Goal: Communication & Community: Answer question/provide support

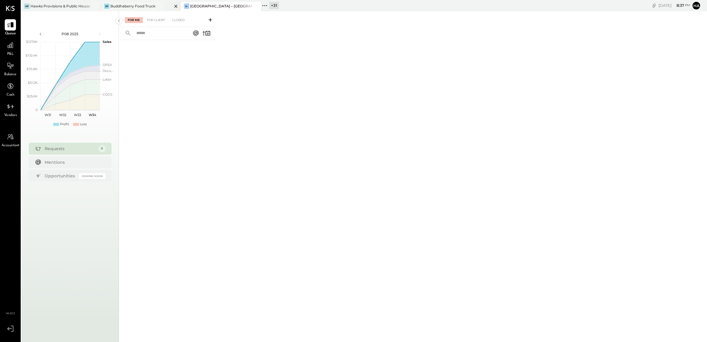
click at [127, 5] on div "Buddhaberry Food Truck" at bounding box center [132, 6] width 45 height 5
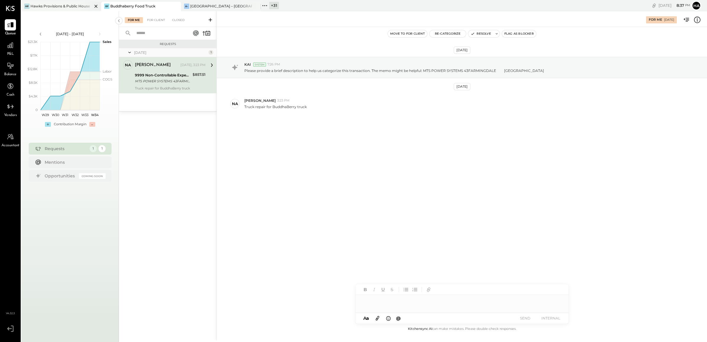
click at [57, 8] on div "Hawks Provisions & Public House" at bounding box center [59, 6] width 59 height 5
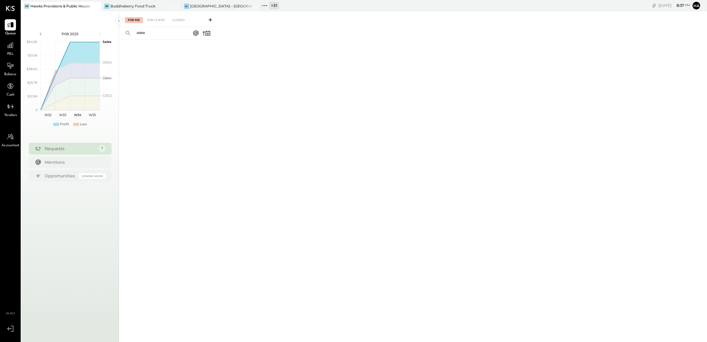
click at [270, 5] on div "+ 31" at bounding box center [274, 5] width 10 height 7
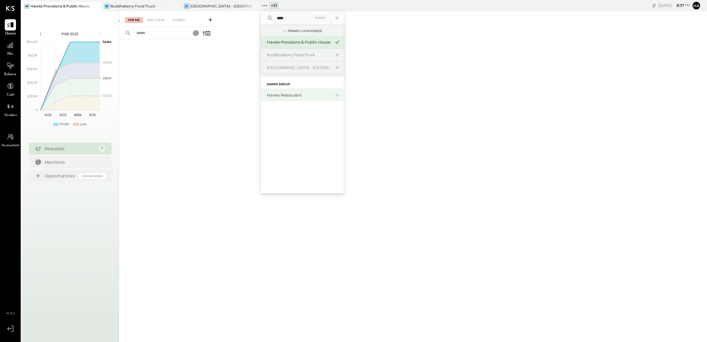
type input "****"
click at [286, 98] on div "Hawks Restaurant" at bounding box center [302, 95] width 83 height 12
click at [287, 97] on div "Hawks Restaurant" at bounding box center [299, 95] width 64 height 6
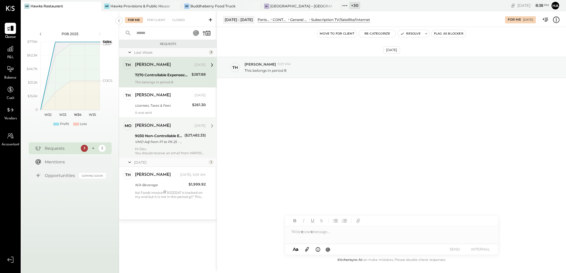
click at [147, 126] on div "[PERSON_NAME]" at bounding box center [164, 126] width 58 height 6
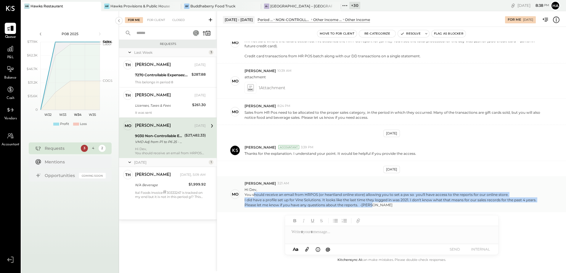
drag, startPoint x: 253, startPoint y: 195, endPoint x: 405, endPoint y: 205, distance: 152.5
click at [405, 205] on p "Hi Dev, You should receive an email from HRPOS (or heartland online store) allo…" at bounding box center [390, 197] width 292 height 20
click at [272, 205] on div "Please let me know if you have any questions about the reports. -[PERSON_NAME]" at bounding box center [390, 205] width 292 height 5
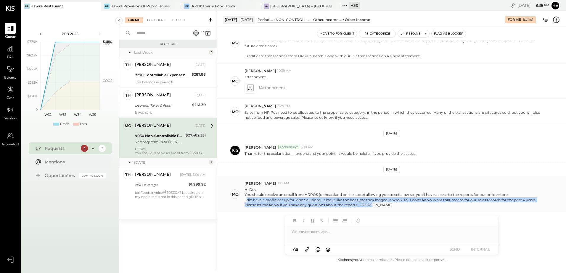
drag, startPoint x: 247, startPoint y: 201, endPoint x: 516, endPoint y: 204, distance: 268.7
click at [516, 204] on p "Hi Dev, You should receive an email from HRPOS (or heartland online store) allo…" at bounding box center [390, 197] width 292 height 20
click at [262, 227] on div "[DATE] mo [PERSON_NAME] 7:38 AM Can we move this to 8110 Card Discount? This wi…" at bounding box center [391, 149] width 349 height 215
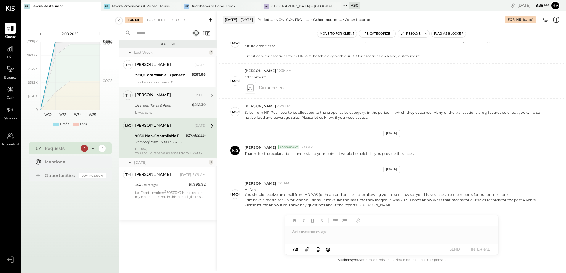
click at [165, 109] on div "Licenses, Taxes & Fees" at bounding box center [162, 105] width 55 height 7
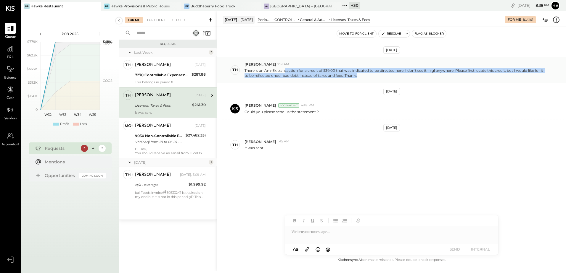
drag, startPoint x: 285, startPoint y: 68, endPoint x: 533, endPoint y: 75, distance: 247.8
click at [533, 75] on div "There is an Am-Ex transaction for a credit of $39.00 that was indicated to be d…" at bounding box center [402, 72] width 317 height 11
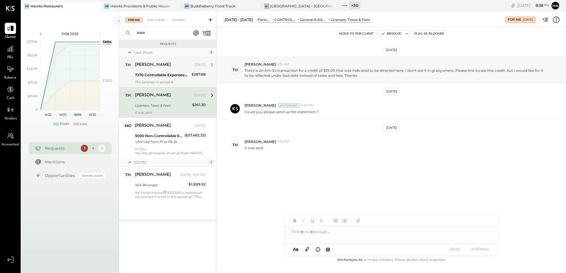
click at [180, 66] on div "[PERSON_NAME]" at bounding box center [164, 65] width 58 height 6
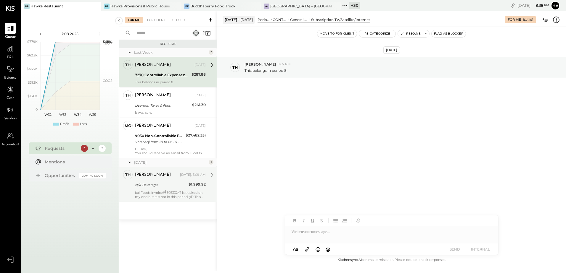
click at [187, 191] on div "Ital Foods Invoice # 30333247 is tracked on my end but it is not in this period…" at bounding box center [170, 194] width 71 height 9
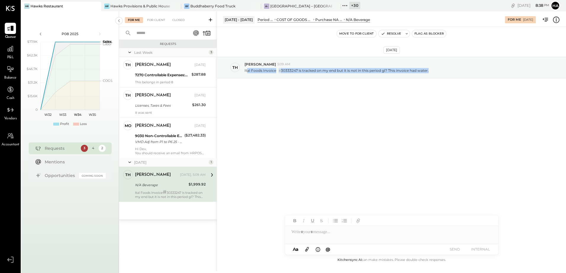
drag, startPoint x: 247, startPoint y: 73, endPoint x: 455, endPoint y: 82, distance: 208.2
click at [455, 82] on div "[DATE] Th [PERSON_NAME] 5:09 AM Ital Foods Invoice # 30333247 is tracked on my …" at bounding box center [391, 82] width 349 height 81
click at [374, 130] on div "[DATE] Th [PERSON_NAME] 5:09 AM Ital Foods Invoice # 30333247 is tracked on my …" at bounding box center [391, 142] width 349 height 230
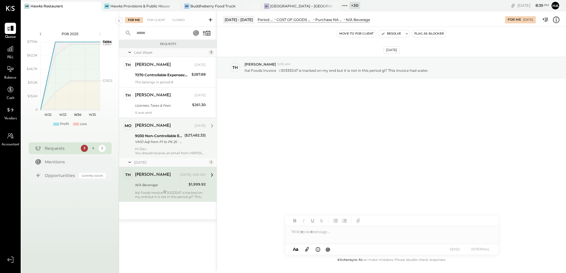
click at [168, 146] on div "[PERSON_NAME] [DATE] 9030 Non-Controllable Expenses:Other Income and Expenses:O…" at bounding box center [170, 138] width 71 height 34
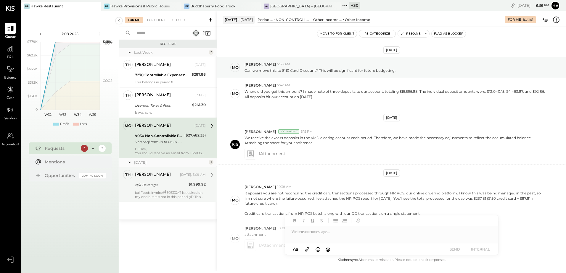
scroll to position [158, 0]
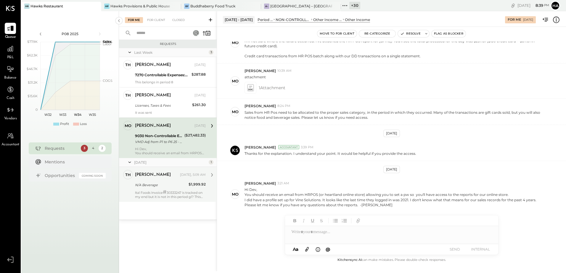
click at [333, 228] on div at bounding box center [391, 232] width 213 height 12
click at [462, 252] on button "SEND" at bounding box center [455, 250] width 24 height 8
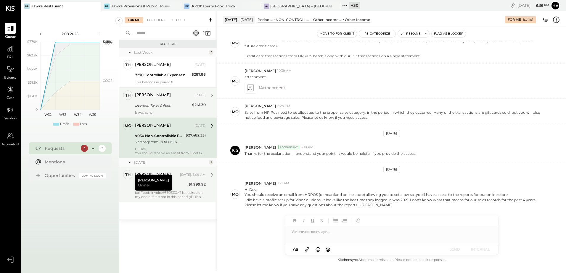
click at [169, 98] on div "[PERSON_NAME]" at bounding box center [164, 96] width 58 height 6
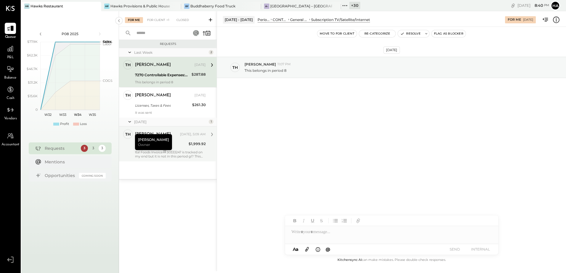
click at [189, 86] on div "Th [PERSON_NAME] Owner [PERSON_NAME] [DATE] 7270 Controllable Expenses:General …" at bounding box center [168, 72] width 98 height 30
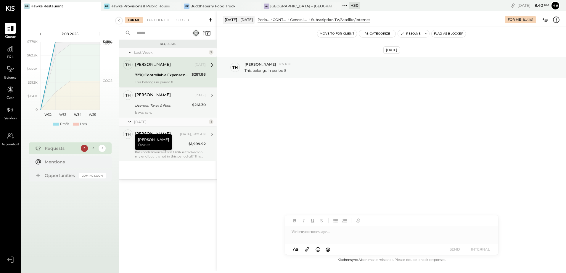
click at [188, 99] on div "[PERSON_NAME] [DATE]" at bounding box center [170, 95] width 71 height 8
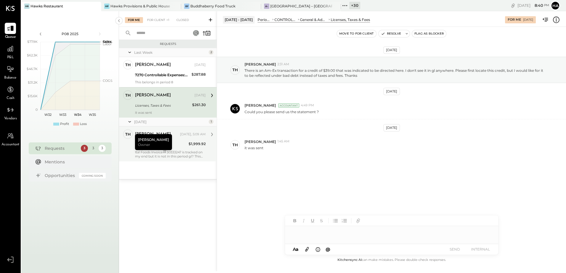
click at [303, 233] on div at bounding box center [391, 232] width 213 height 12
click at [447, 250] on button "SEND" at bounding box center [455, 250] width 24 height 8
click at [139, 73] on div "7270 Controllable Expenses:General & Administrative Expenses:Subscription TV/Sa…" at bounding box center [162, 75] width 55 height 6
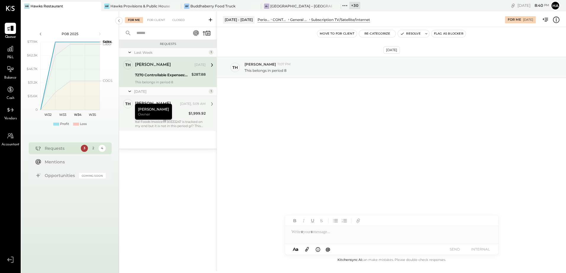
click at [305, 269] on div "[DATE] - [DATE] Period P&L CONTROLLABLE EXPENSES General & Administrative Expen…" at bounding box center [391, 141] width 349 height 260
click at [317, 233] on div at bounding box center [391, 232] width 213 height 12
click at [445, 251] on button "SEND" at bounding box center [455, 250] width 24 height 8
click at [175, 119] on div "Ital Foods Invoice # 30333247 is tracked on my end but it is not in this period…" at bounding box center [170, 123] width 71 height 9
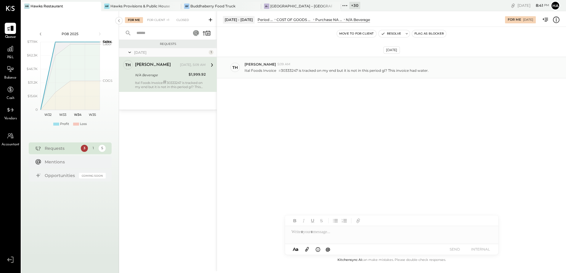
click at [294, 71] on p "Ital Foods Invoice # 30333247 is tracked on my end but it is not in this period…" at bounding box center [336, 70] width 184 height 5
copy p "30333247"
click at [364, 228] on div at bounding box center [391, 232] width 213 height 12
click at [450, 244] on div "**********" at bounding box center [391, 235] width 213 height 39
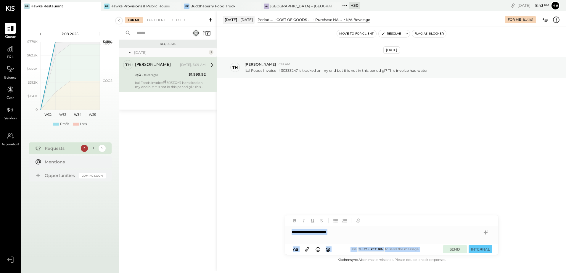
click at [453, 246] on button "SEND" at bounding box center [455, 250] width 24 height 8
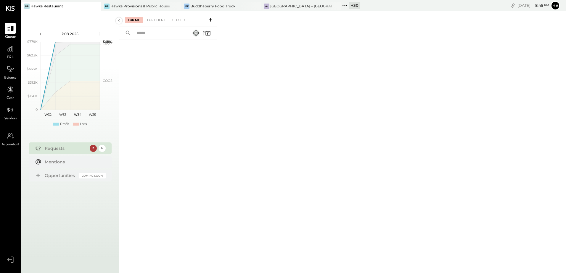
click at [219, 120] on div "For Me For Client Closed" at bounding box center [342, 141] width 447 height 260
